Goal: Ask a question

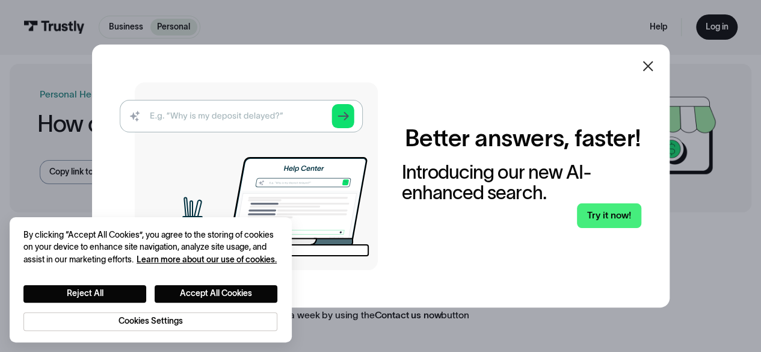
click at [184, 116] on img at bounding box center [249, 176] width 258 height 188
click at [655, 66] on icon at bounding box center [648, 66] width 14 height 14
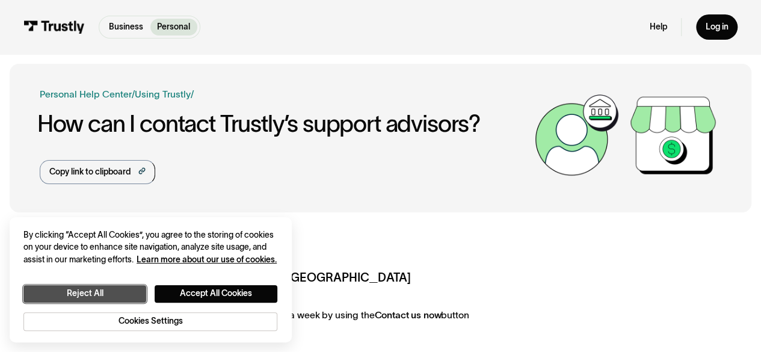
click at [96, 288] on button "Reject All" at bounding box center [84, 293] width 123 height 17
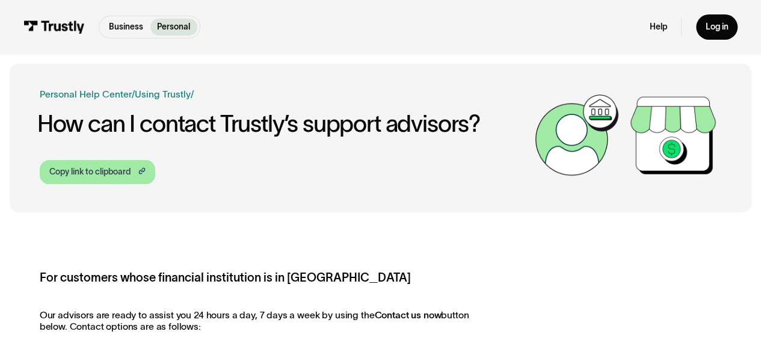
click at [91, 163] on link "Copy link to clipboard" at bounding box center [98, 172] width 116 height 24
click at [663, 23] on link "Help" at bounding box center [658, 27] width 17 height 11
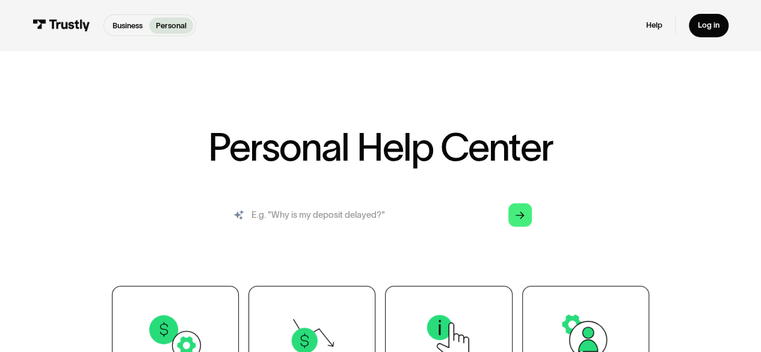
click at [316, 219] on input "search" at bounding box center [380, 215] width 320 height 36
type input "s"
type input "chat with a specialist"
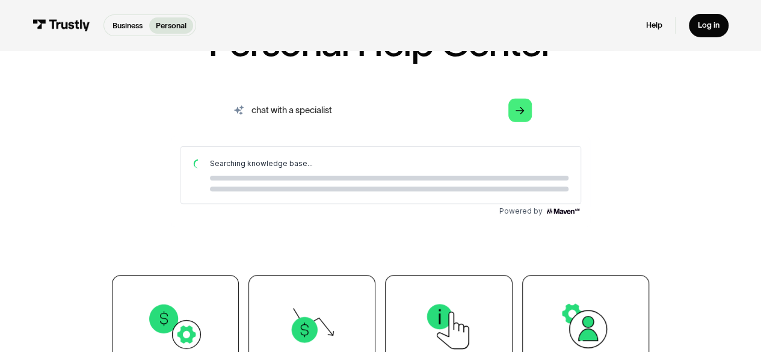
scroll to position [104, 0]
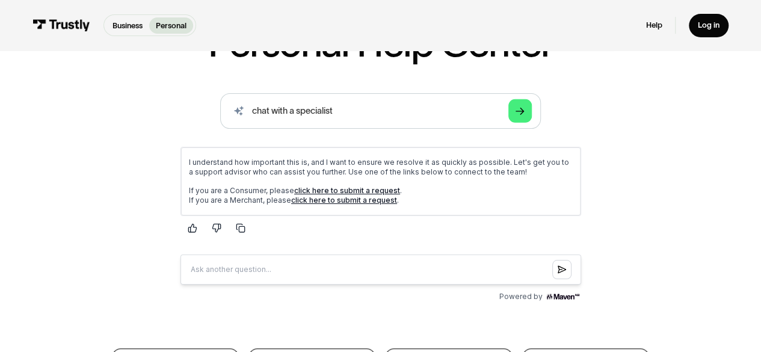
click at [321, 192] on link "click here to submit a request" at bounding box center [347, 190] width 106 height 9
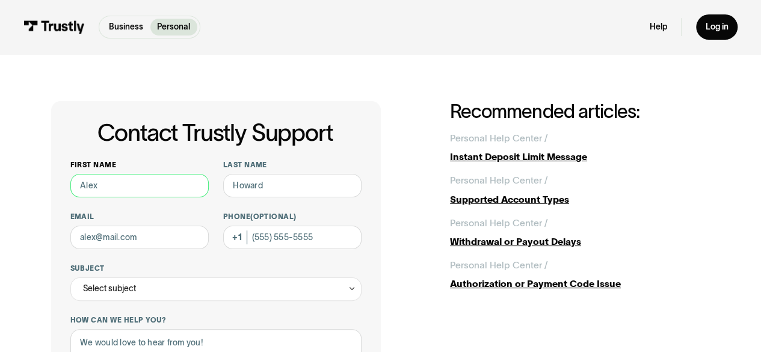
click at [131, 179] on input "First name" at bounding box center [139, 185] width 139 height 23
type input "Samuel"
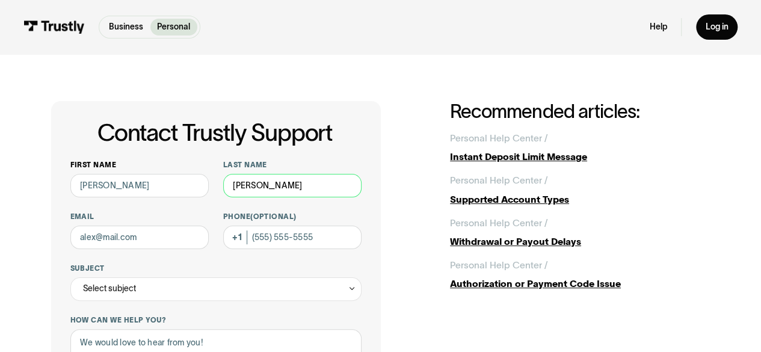
type input "Stanton"
type input "samuel.b.stanton@gmail.com"
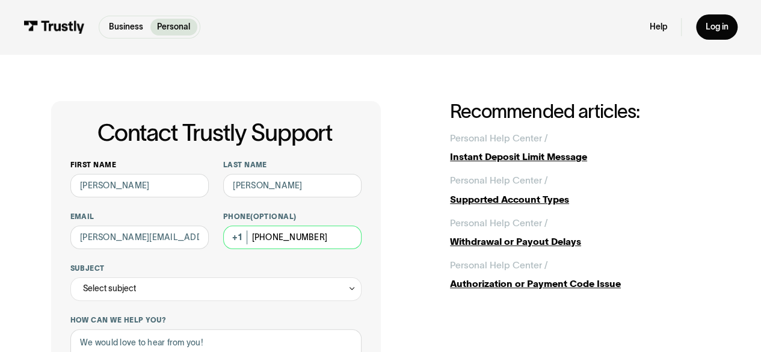
type input "(203) 858-8228"
click at [128, 295] on div "Select subject" at bounding box center [109, 289] width 53 height 14
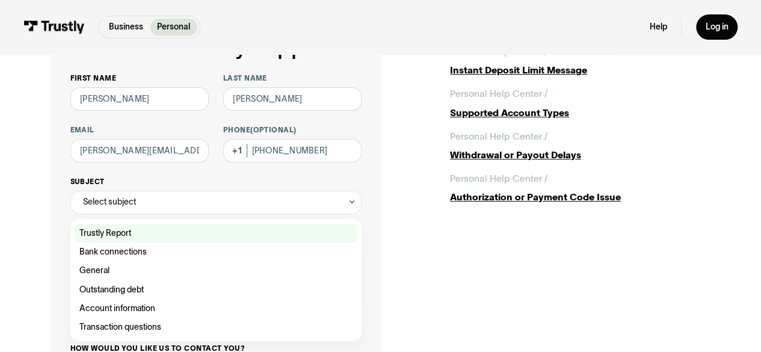
scroll to position [90, 0]
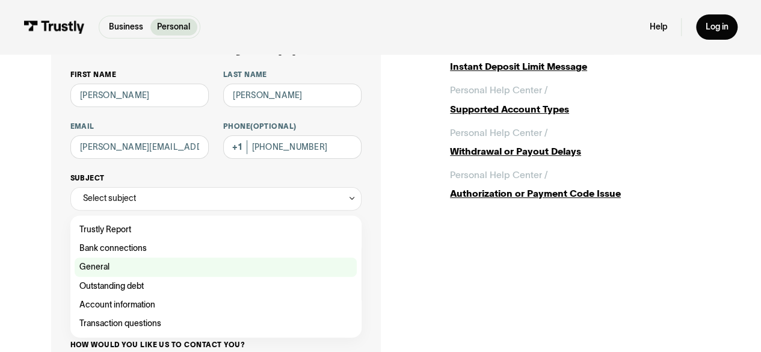
click at [109, 262] on div "Contact Trustly Support" at bounding box center [216, 267] width 282 height 19
type input "*******"
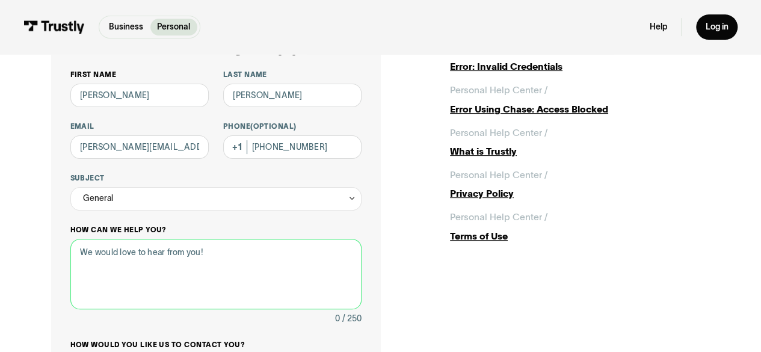
click at [109, 262] on textarea "How can we help you?" at bounding box center [216, 274] width 292 height 70
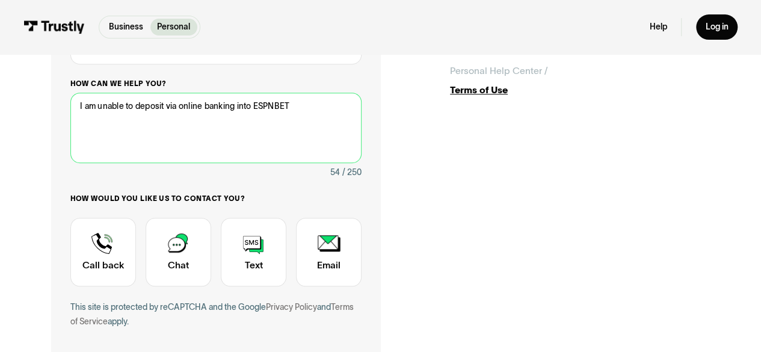
scroll to position [237, 0]
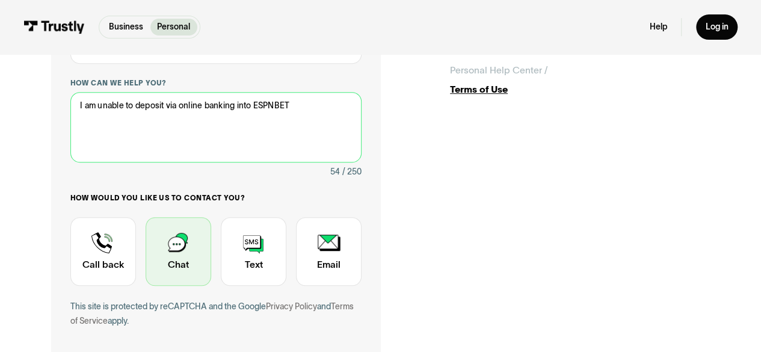
type textarea "I am unable to deposit via online banking into ESPNBET"
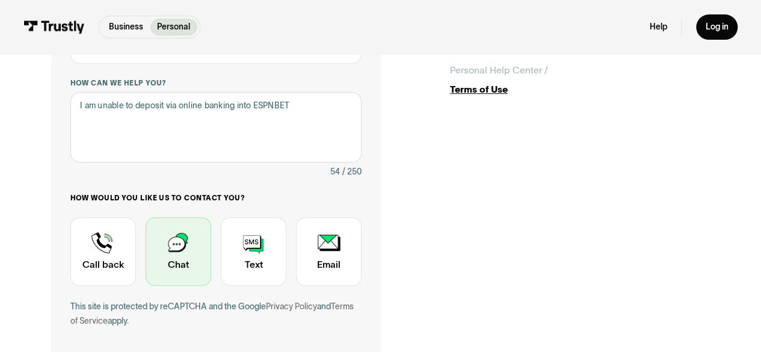
click at [169, 250] on div "Contact Trustly Support" at bounding box center [179, 251] width 66 height 69
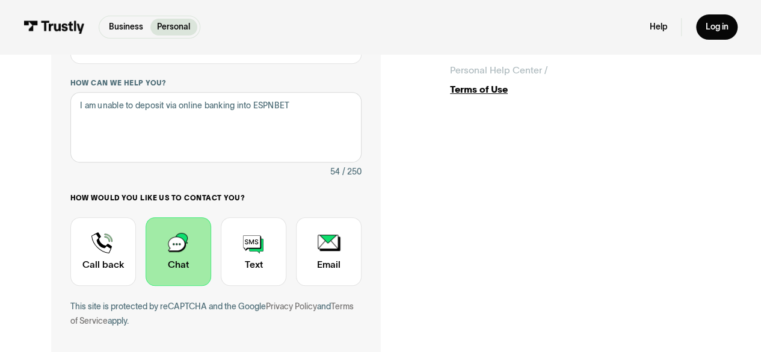
scroll to position [396, 0]
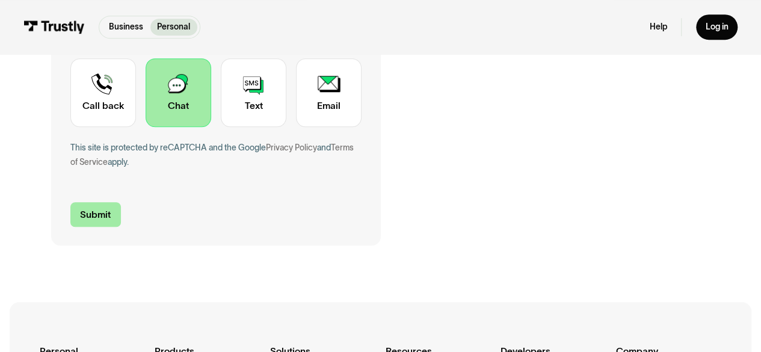
click at [85, 222] on input "Submit" at bounding box center [95, 214] width 51 height 25
type input "+12038588228"
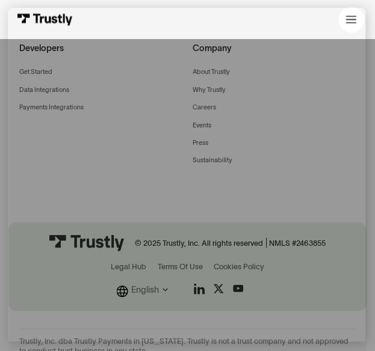
scroll to position [554, 0]
